Goal: Task Accomplishment & Management: Complete application form

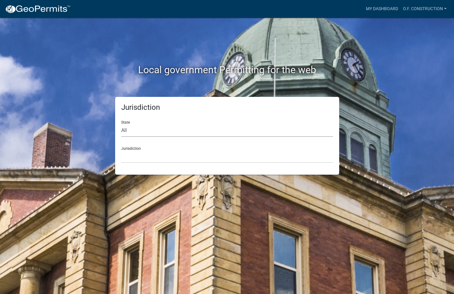
click at [125, 130] on select "All [US_STATE] [US_STATE] [US_STATE] [US_STATE] [US_STATE] [US_STATE] [US_STATE…" at bounding box center [227, 130] width 212 height 13
select select "[US_STATE]"
click at [121, 124] on select "All [US_STATE] [US_STATE] [US_STATE] [US_STATE] [US_STATE] [US_STATE] [US_STATE…" at bounding box center [227, 130] width 212 height 13
click at [132, 148] on div "Jurisdiction [GEOGRAPHIC_DATA], [US_STATE][PERSON_NAME][GEOGRAPHIC_DATA], [US_S…" at bounding box center [227, 152] width 212 height 21
click at [135, 158] on select "[GEOGRAPHIC_DATA], [US_STATE][PERSON_NAME][GEOGRAPHIC_DATA], [US_STATE][PERSON_…" at bounding box center [227, 156] width 212 height 13
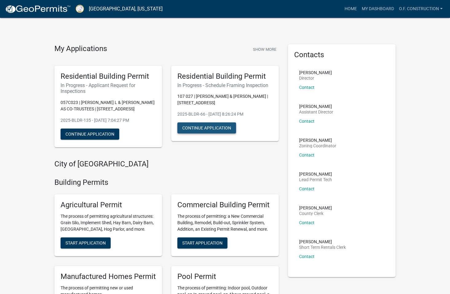
click at [203, 127] on button "Continue Application" at bounding box center [206, 127] width 59 height 11
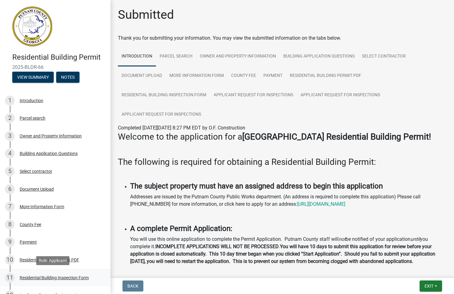
click at [60, 277] on div "Residential Building Inspection Form" at bounding box center [54, 277] width 69 height 4
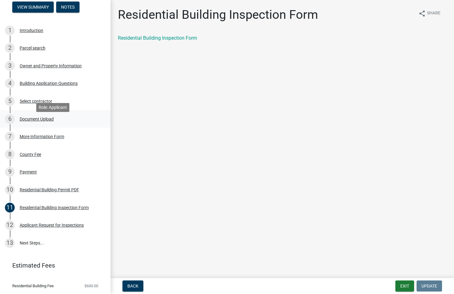
scroll to position [85, 0]
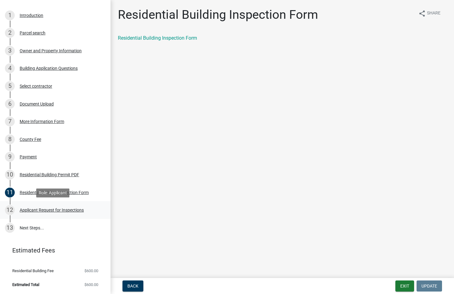
click at [50, 209] on div "Applicant Request for Inspections" at bounding box center [52, 210] width 64 height 4
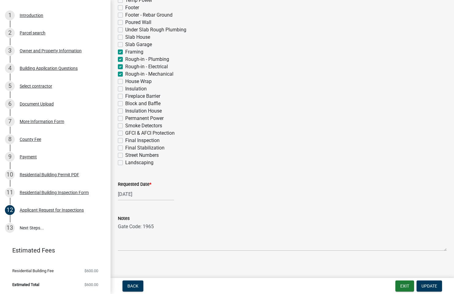
scroll to position [194, 0]
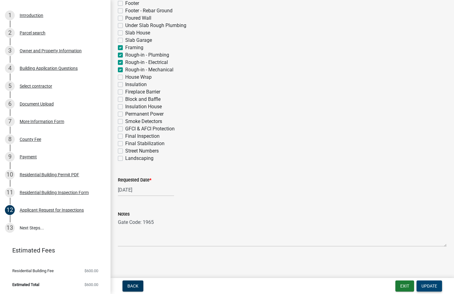
click at [429, 286] on span "Update" at bounding box center [430, 285] width 16 height 5
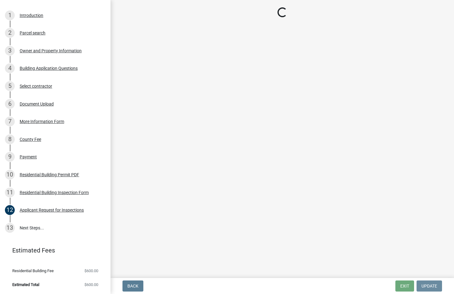
scroll to position [0, 0]
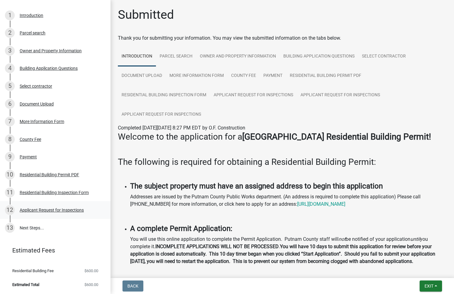
click at [65, 210] on div "Applicant Request for Inspections" at bounding box center [52, 210] width 64 height 4
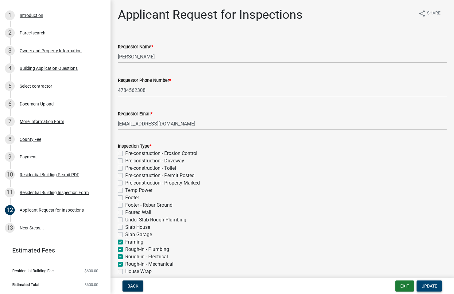
click at [428, 288] on span "Update" at bounding box center [430, 285] width 16 height 5
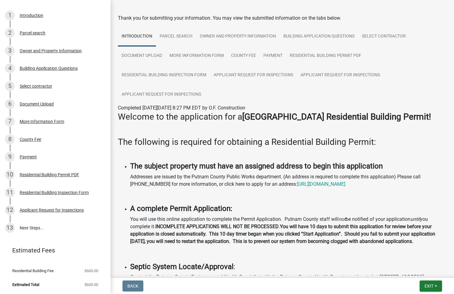
scroll to position [31, 0]
